Goal: Find specific page/section: Find specific page/section

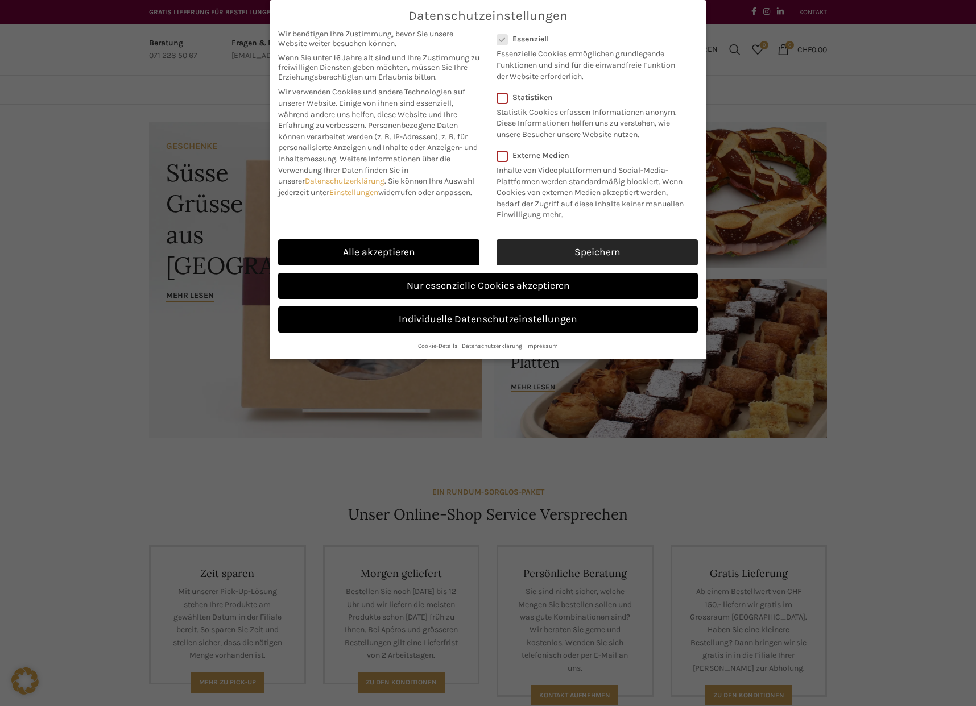
click at [584, 266] on link "Speichern" at bounding box center [596, 252] width 201 height 26
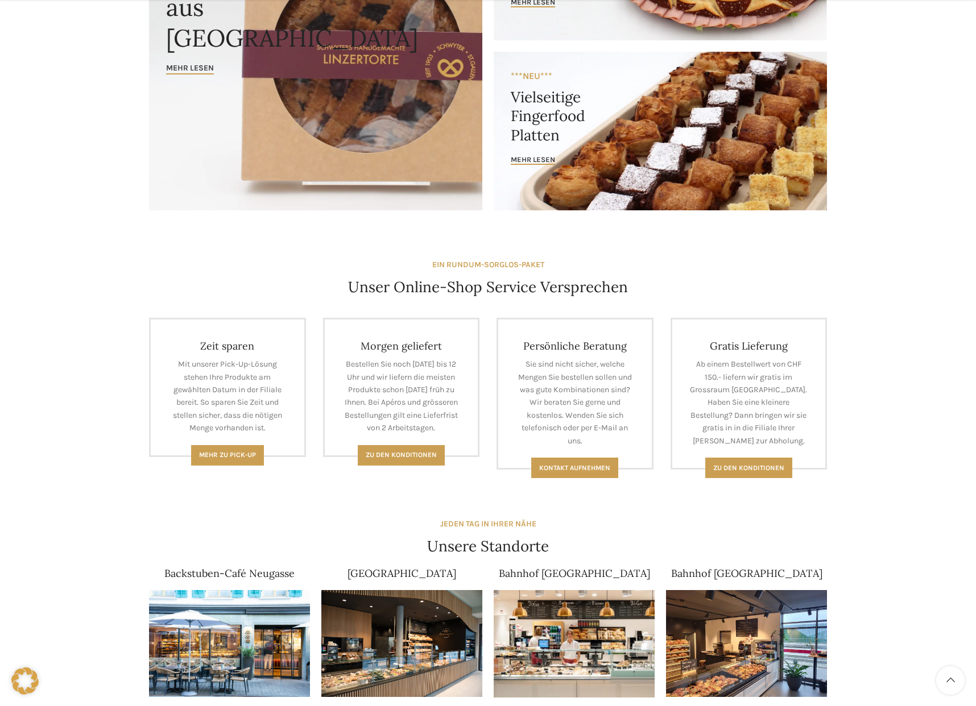
scroll to position [512, 0]
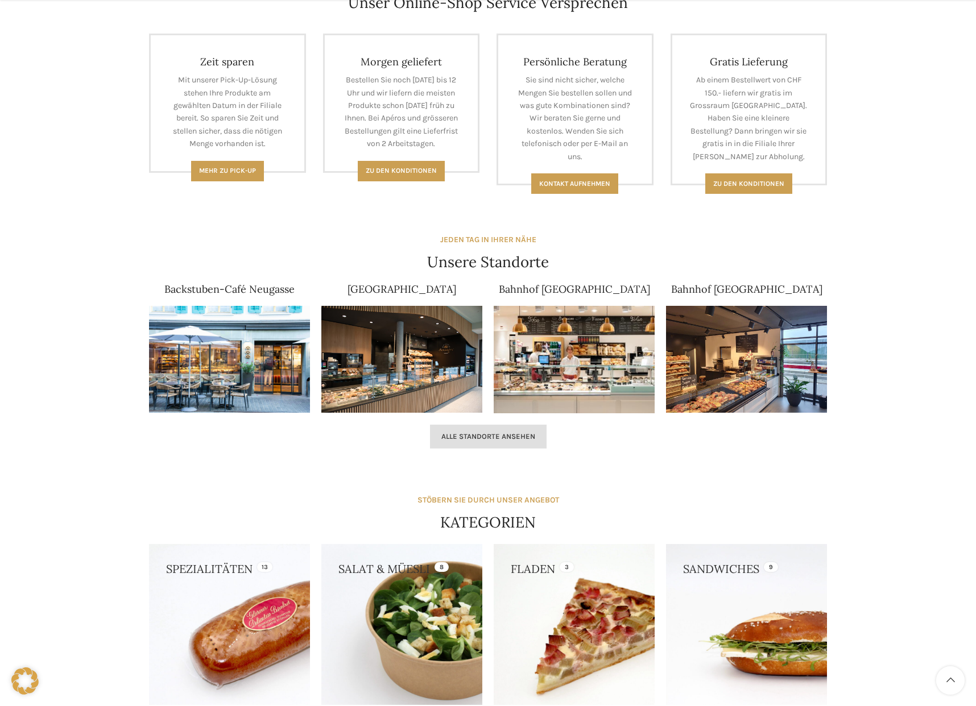
click at [474, 437] on span "Alle Standorte ansehen" at bounding box center [488, 436] width 94 height 9
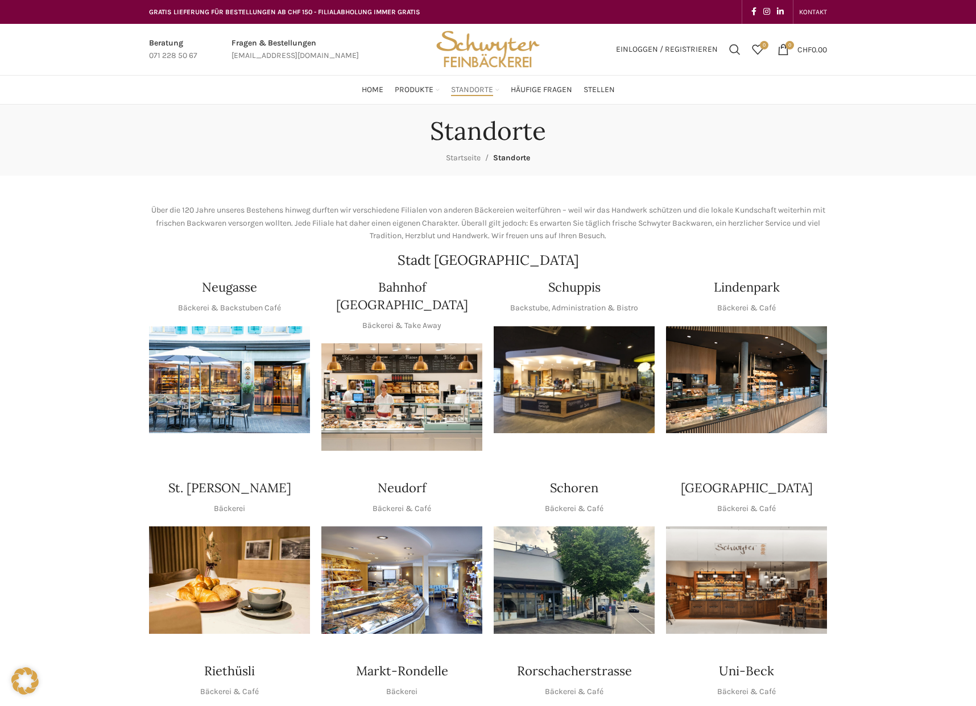
click at [575, 380] on img "1 / 1" at bounding box center [574, 379] width 161 height 107
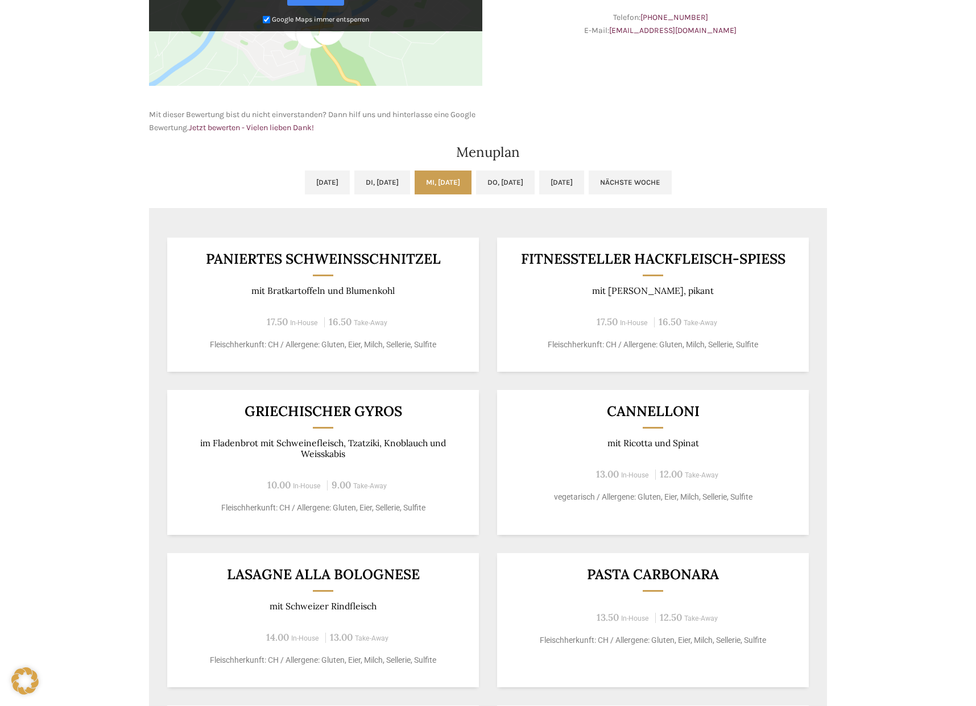
scroll to position [13, 0]
